Goal: Transaction & Acquisition: Purchase product/service

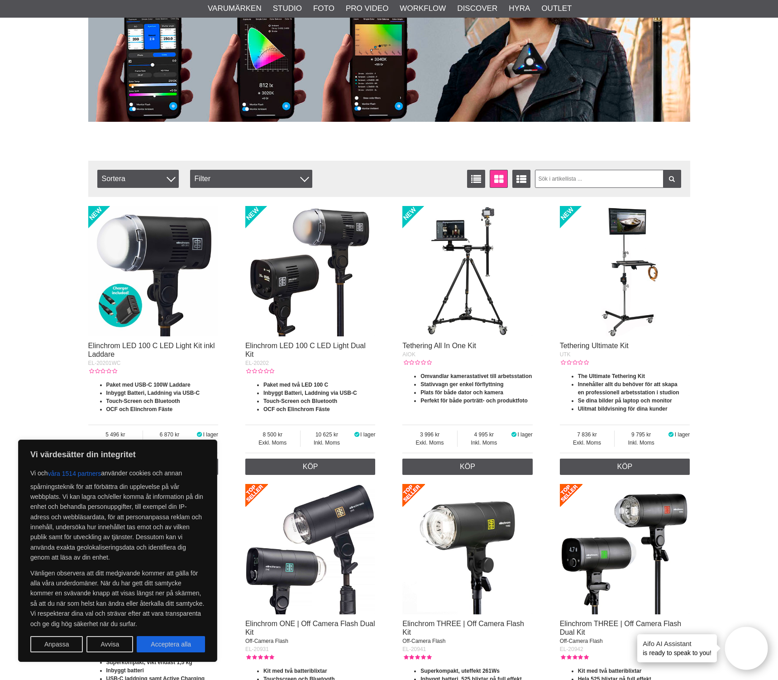
scroll to position [188, 0]
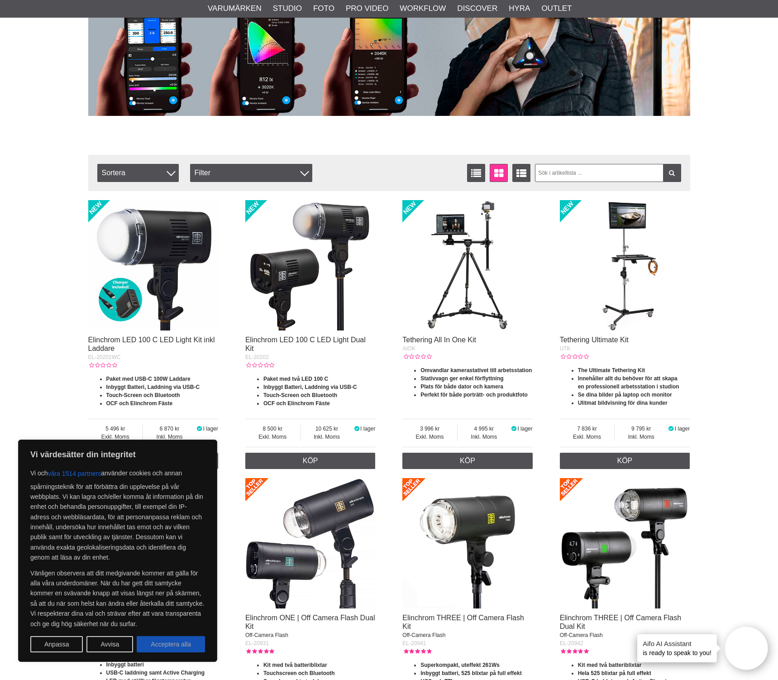
click at [171, 644] on button "Acceptera alla" at bounding box center [171, 644] width 68 height 16
checkbox input "true"
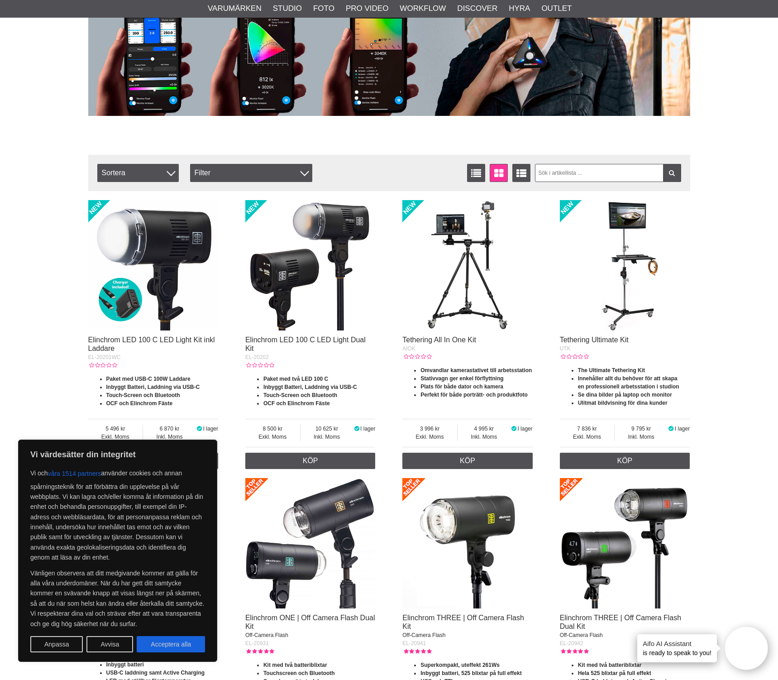
checkbox input "true"
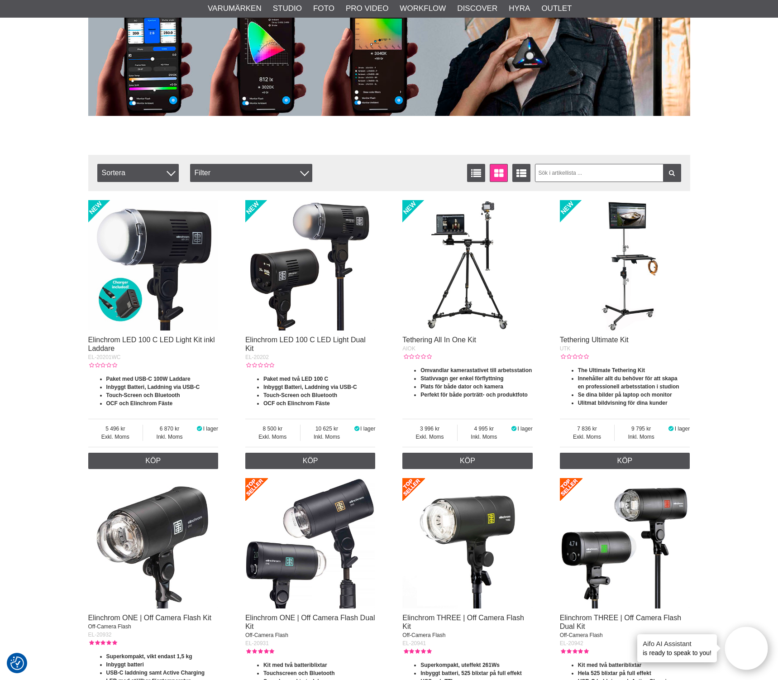
scroll to position [53, 0]
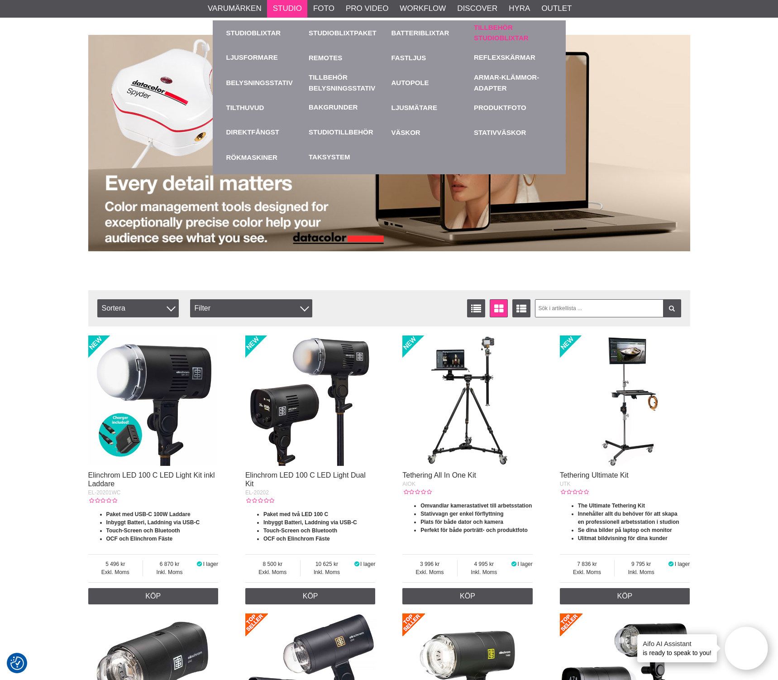
click at [490, 32] on link "Tillbehör Studioblixtar" at bounding box center [513, 33] width 78 height 20
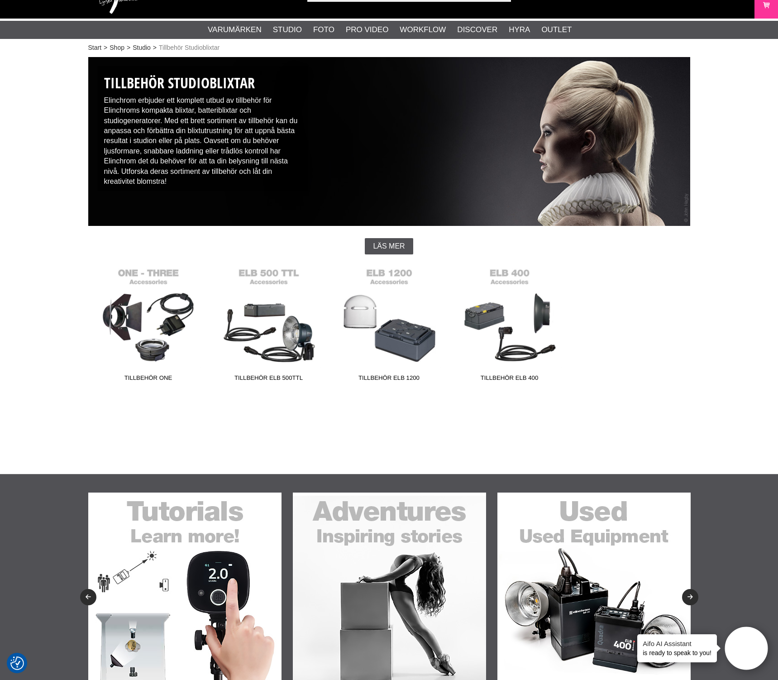
scroll to position [45, 0]
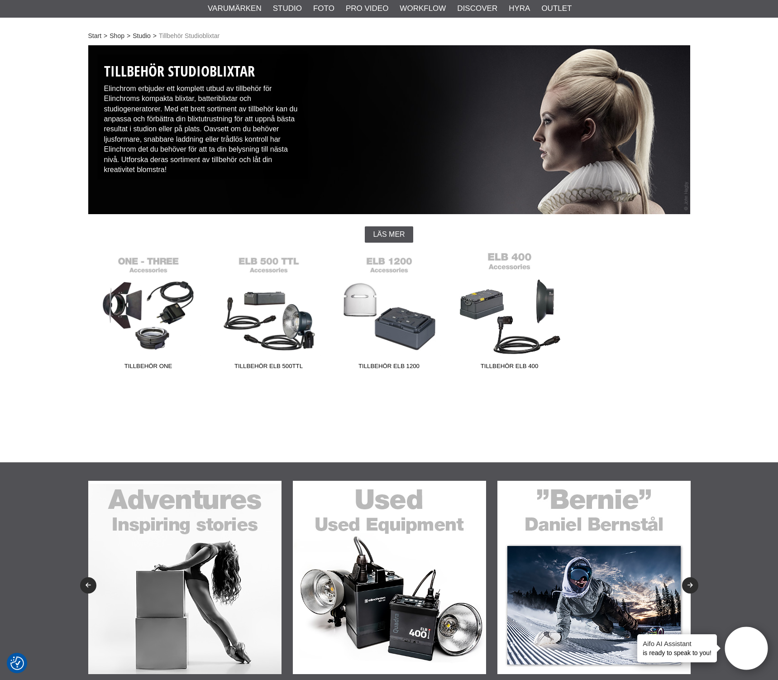
click at [541, 307] on link "Tillbehör ELB 400" at bounding box center [510, 313] width 120 height 122
